Goal: Transaction & Acquisition: Purchase product/service

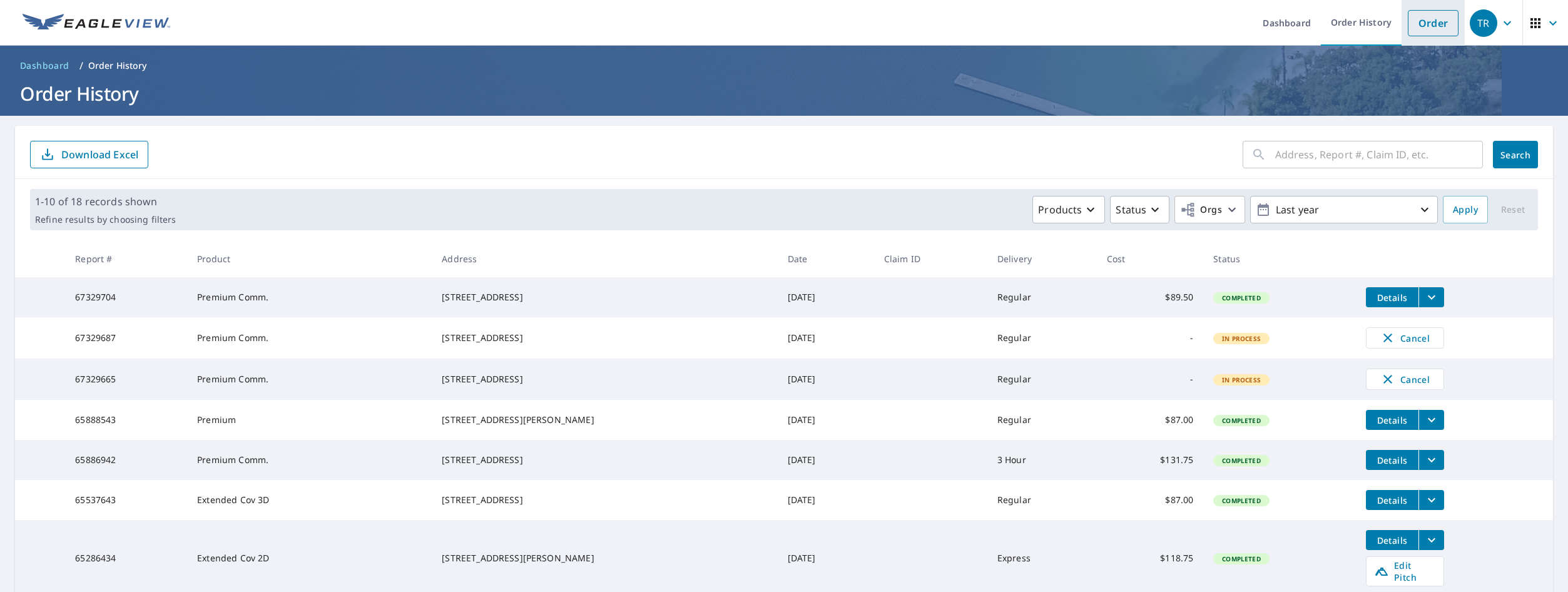
click at [1425, 20] on link "Order" at bounding box center [1432, 23] width 51 height 26
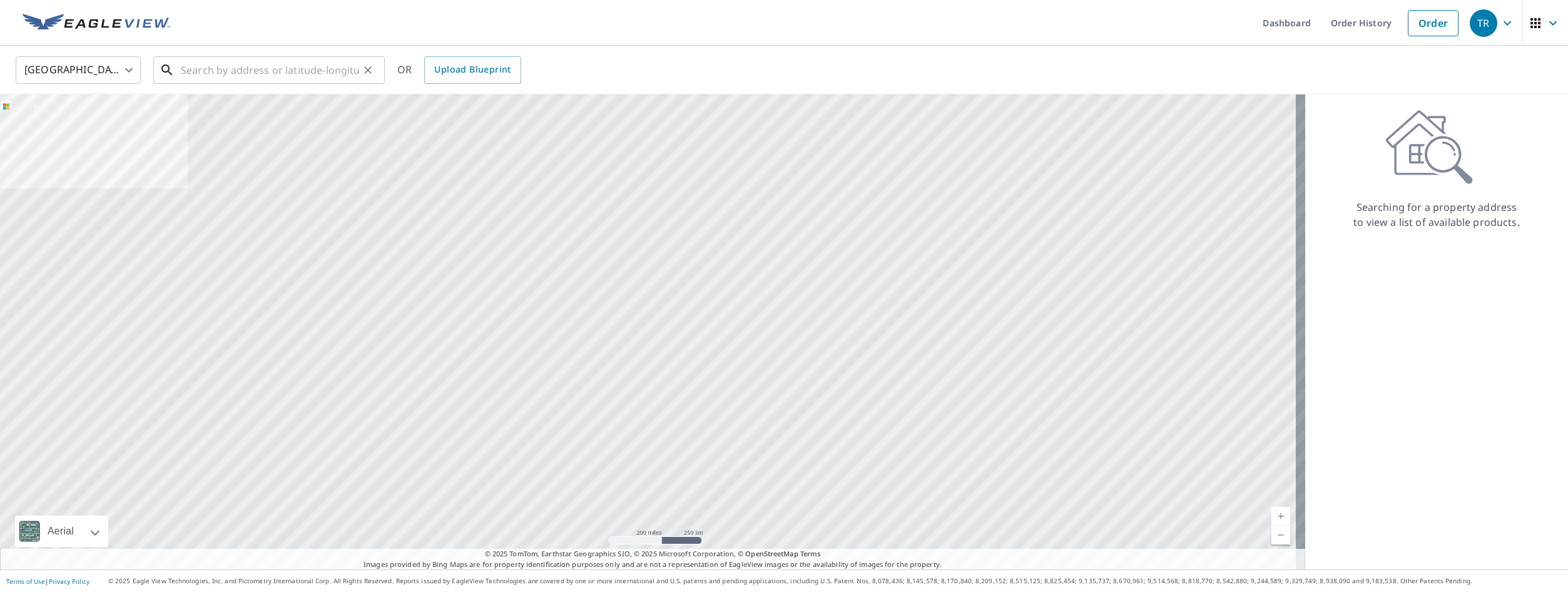
click at [233, 67] on input "text" at bounding box center [270, 70] width 178 height 35
click at [246, 71] on input "text" at bounding box center [270, 70] width 178 height 35
paste input "[STREET_ADDRESS][PERSON_NAME][US_STATE]"
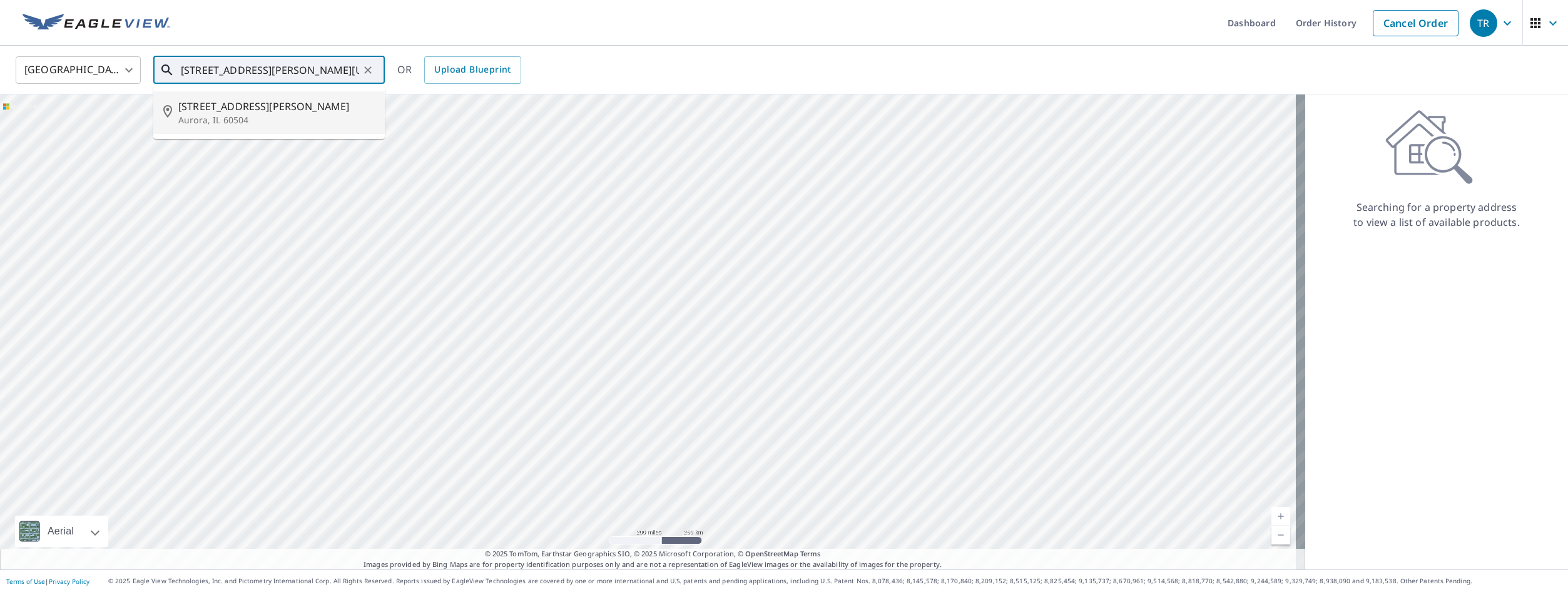
click at [236, 112] on span "[STREET_ADDRESS][PERSON_NAME]" at bounding box center [276, 106] width 196 height 15
type input "[STREET_ADDRESS][PERSON_NAME]"
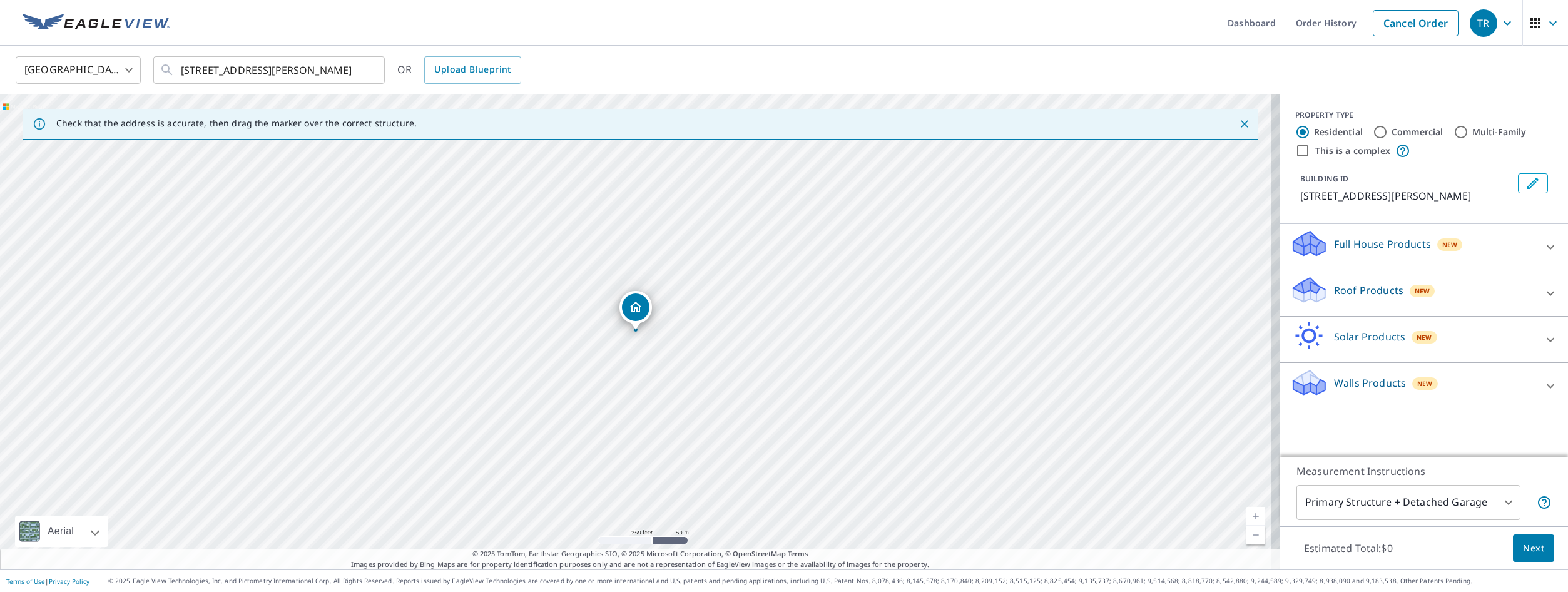
click at [1372, 131] on input "Commercial" at bounding box center [1380, 132] width 15 height 15
radio input "true"
type input "4"
click at [1350, 241] on p "Roof Products" at bounding box center [1369, 244] width 69 height 15
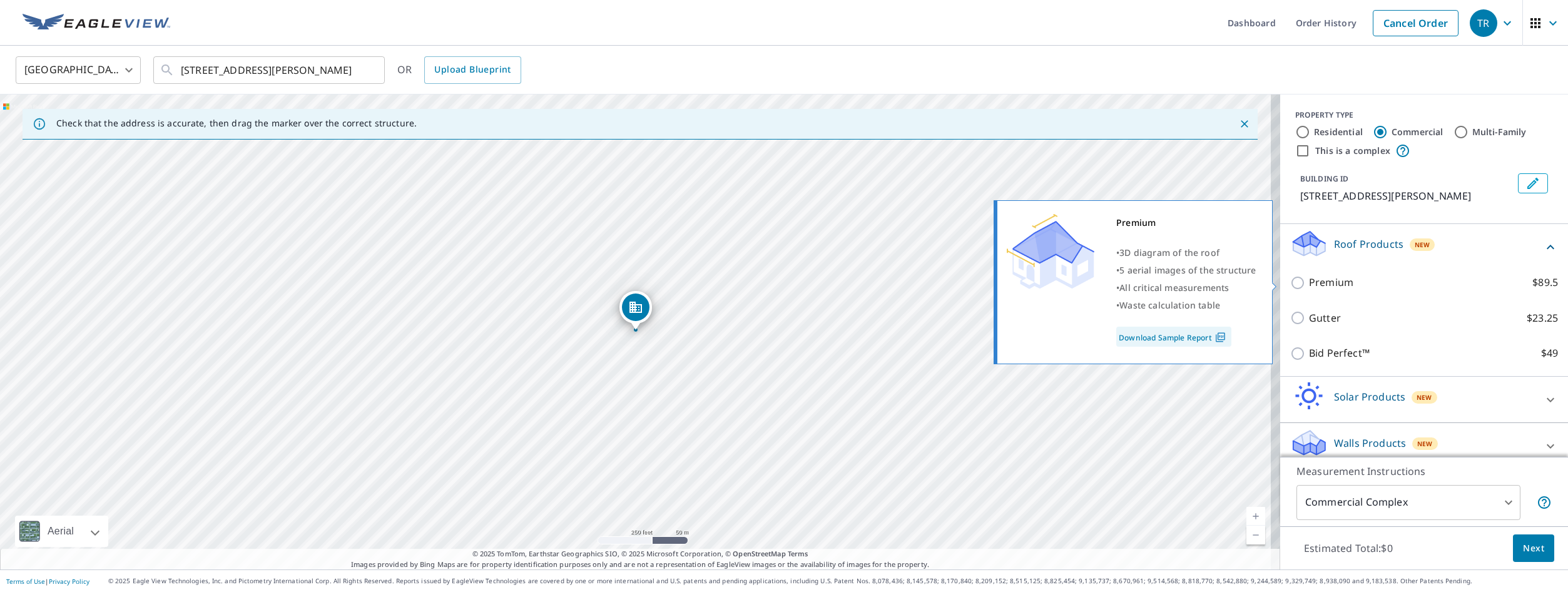
click at [1341, 287] on p "Premium" at bounding box center [1331, 282] width 45 height 16
click at [1309, 287] on input "Premium $89.5" at bounding box center [1299, 283] width 19 height 15
checkbox input "true"
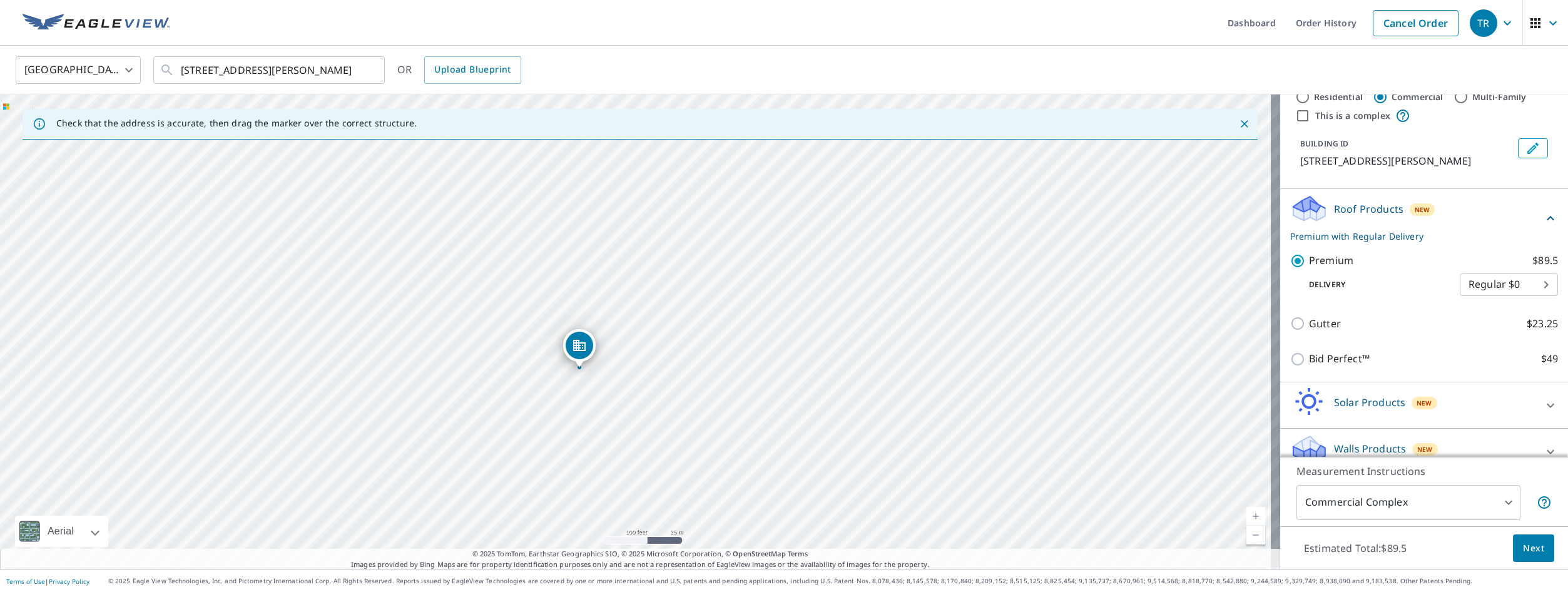
scroll to position [53, 0]
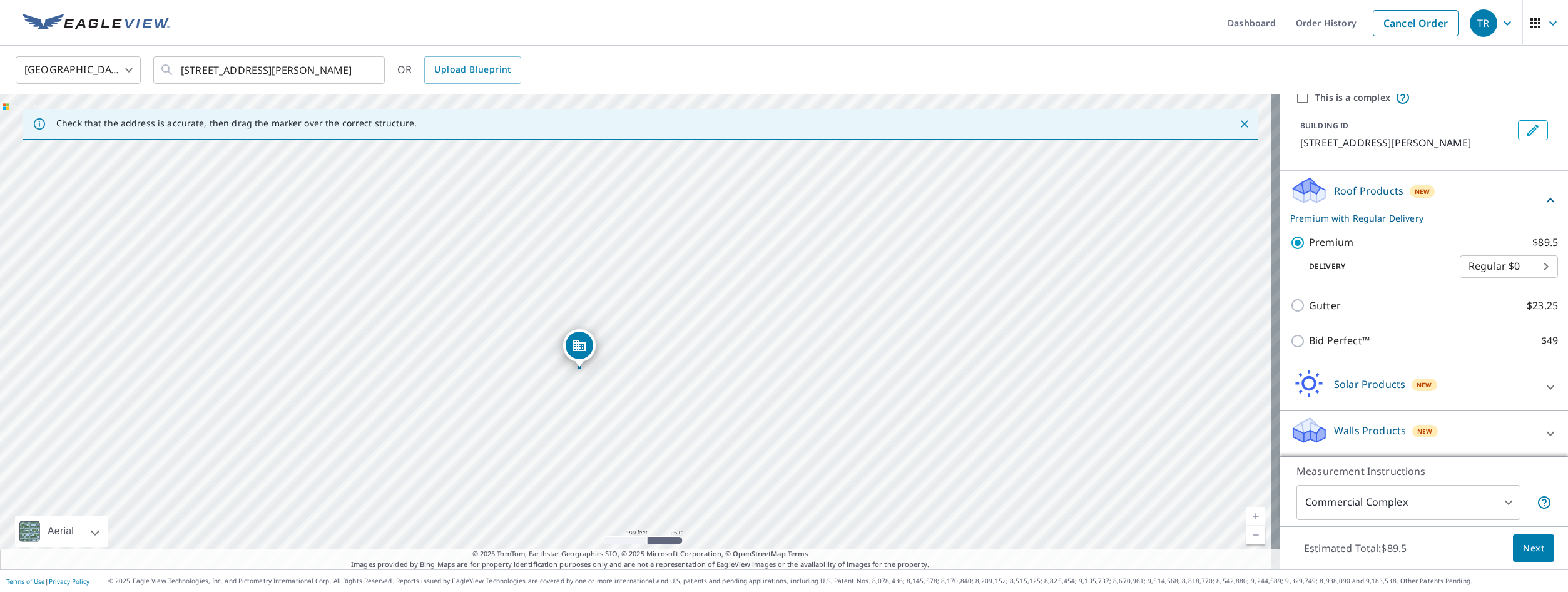
click at [1528, 546] on span "Next" at bounding box center [1533, 548] width 21 height 16
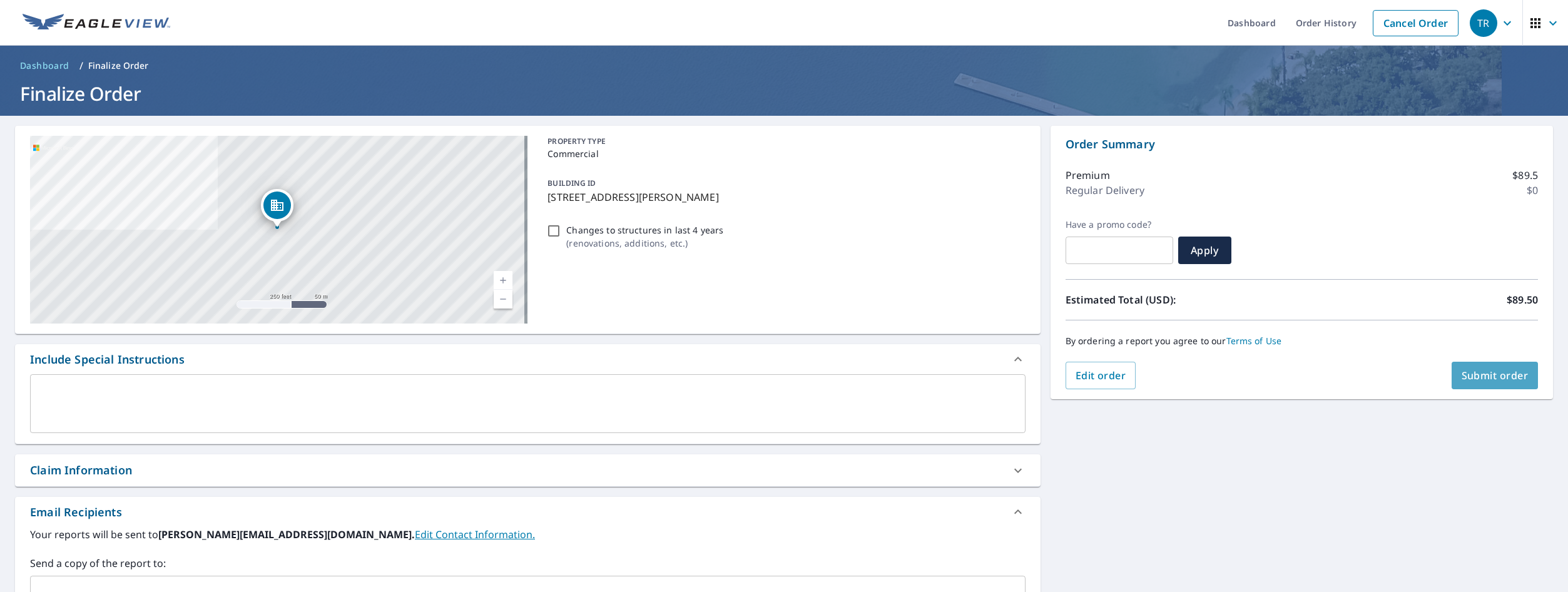
click at [1502, 371] on span "Submit order" at bounding box center [1495, 375] width 67 height 14
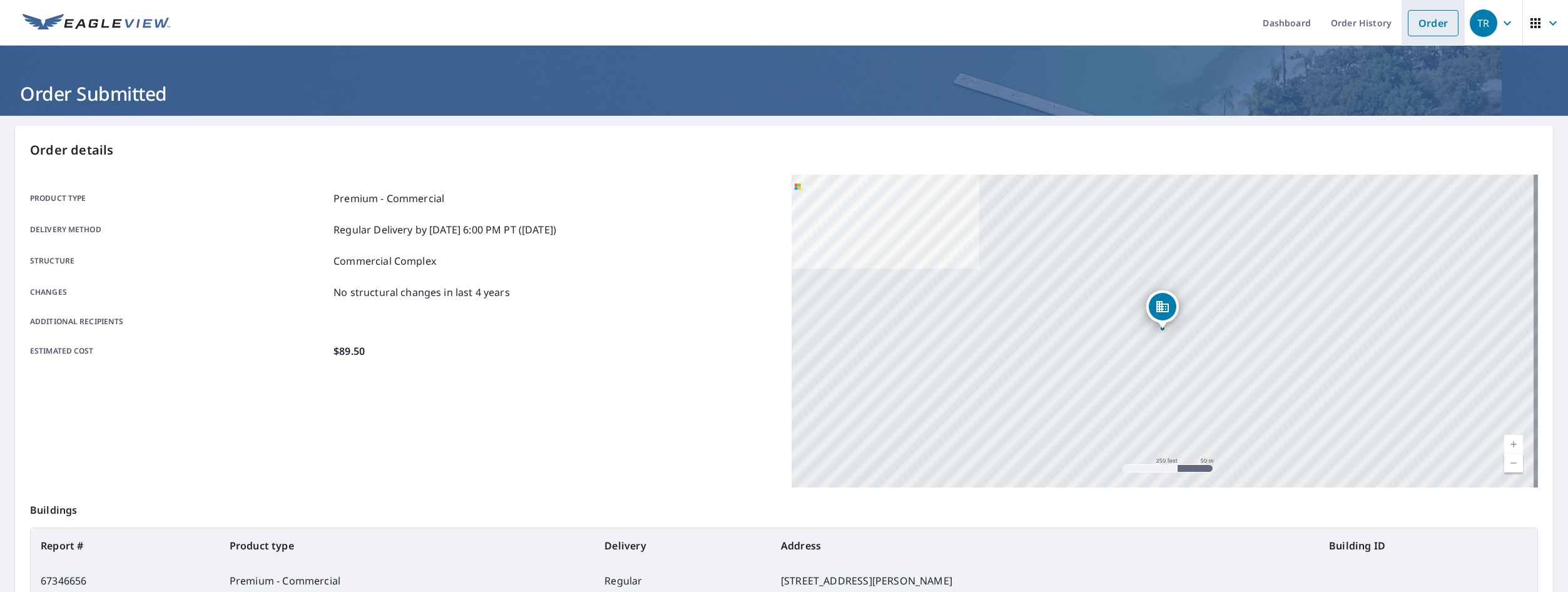
click at [1415, 23] on link "Order" at bounding box center [1432, 23] width 51 height 26
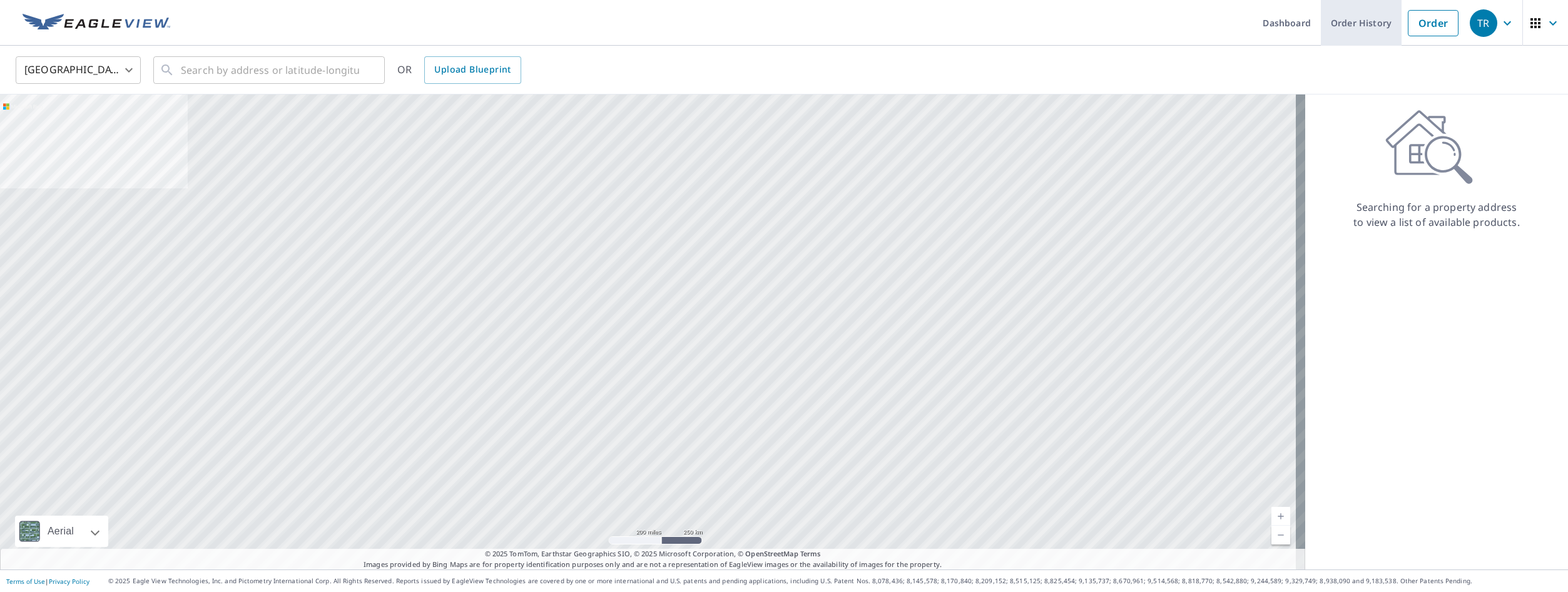
click at [1349, 22] on link "Order History" at bounding box center [1360, 23] width 81 height 45
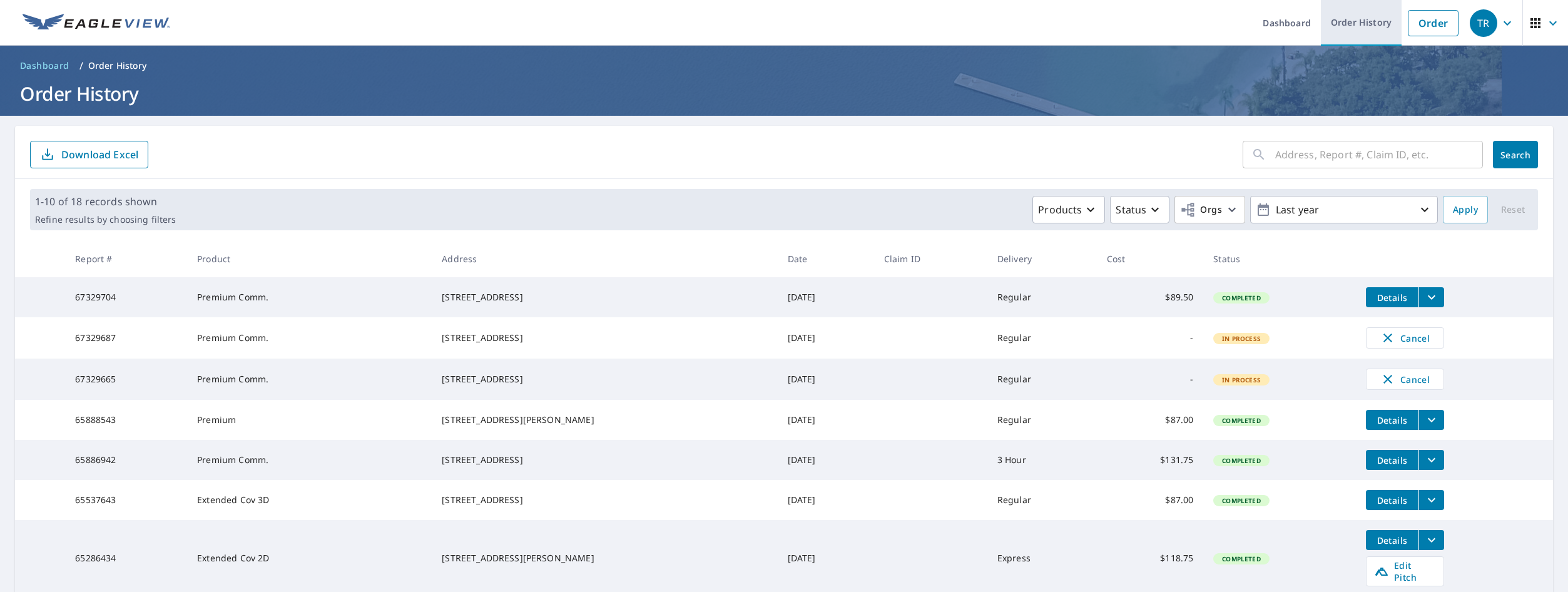
click at [1376, 20] on link "Order History" at bounding box center [1360, 23] width 81 height 45
click at [1426, 27] on link "Order" at bounding box center [1432, 23] width 51 height 26
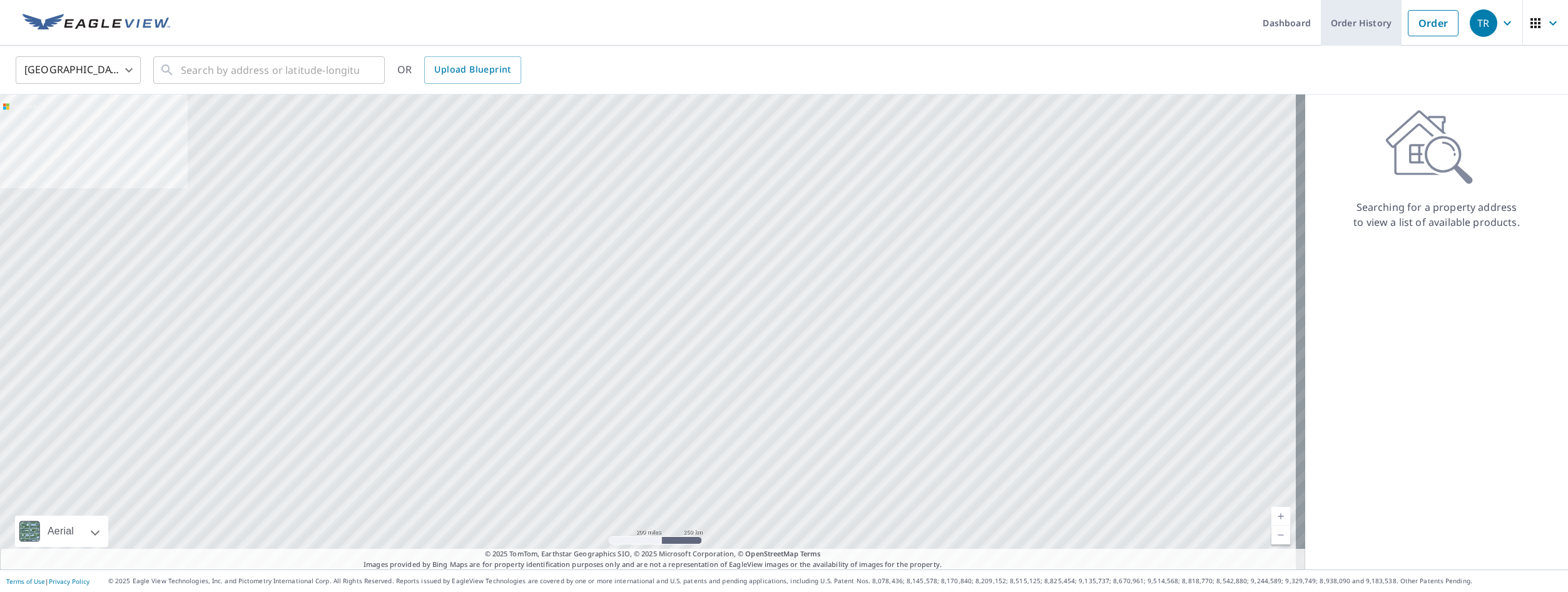
click at [1348, 25] on link "Order History" at bounding box center [1360, 23] width 81 height 45
